Goal: Find specific page/section: Find specific page/section

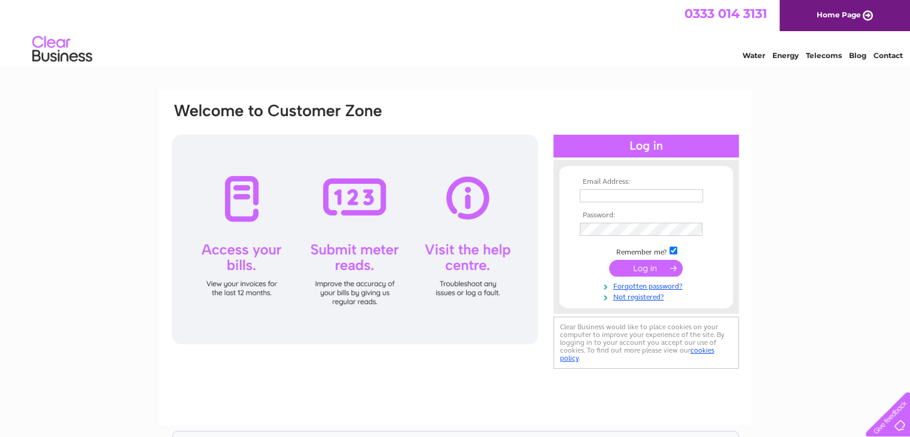
type input "info@hairadvicecentre.info"
click at [239, 204] on div at bounding box center [355, 239] width 366 height 209
click at [641, 264] on input "submit" at bounding box center [646, 268] width 74 height 17
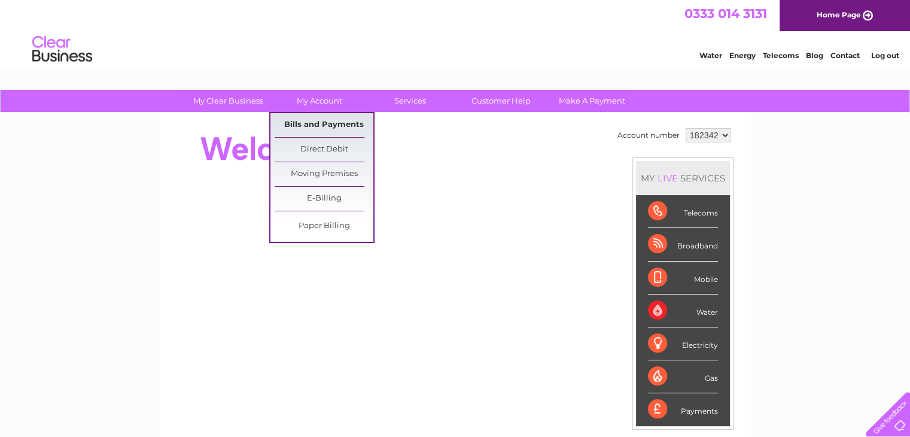
click at [339, 123] on link "Bills and Payments" at bounding box center [324, 125] width 99 height 24
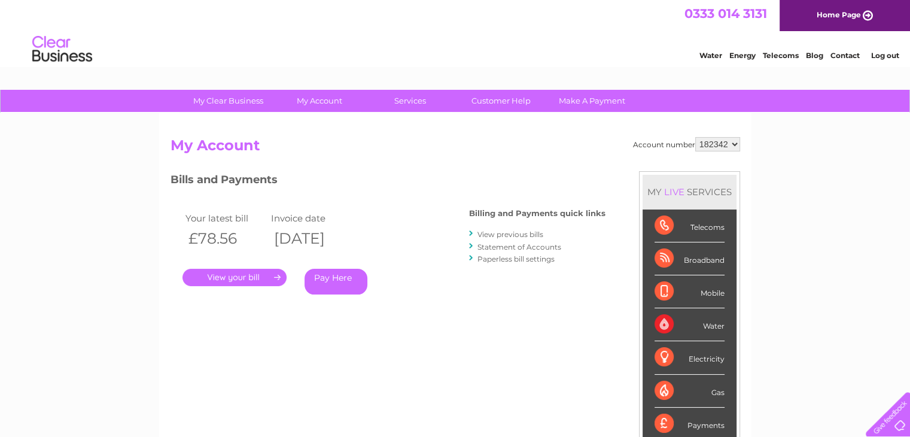
click at [234, 274] on link "." at bounding box center [234, 277] width 104 height 17
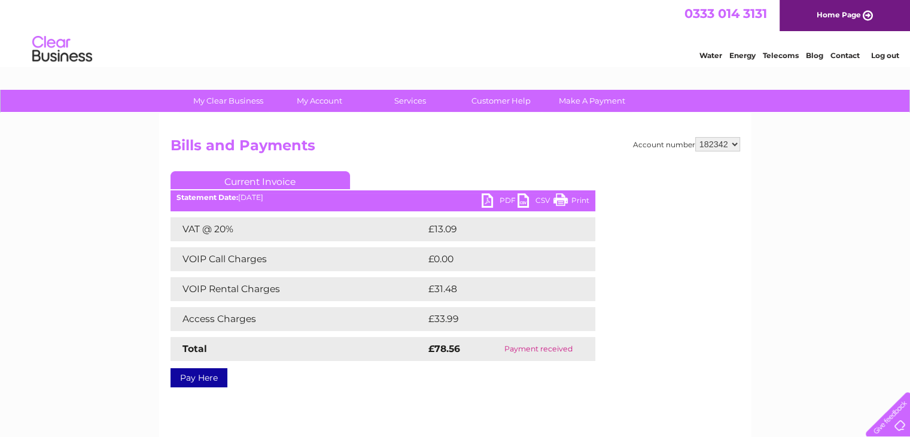
click at [484, 201] on link "PDF" at bounding box center [499, 201] width 36 height 17
